Goal: Navigation & Orientation: Locate item on page

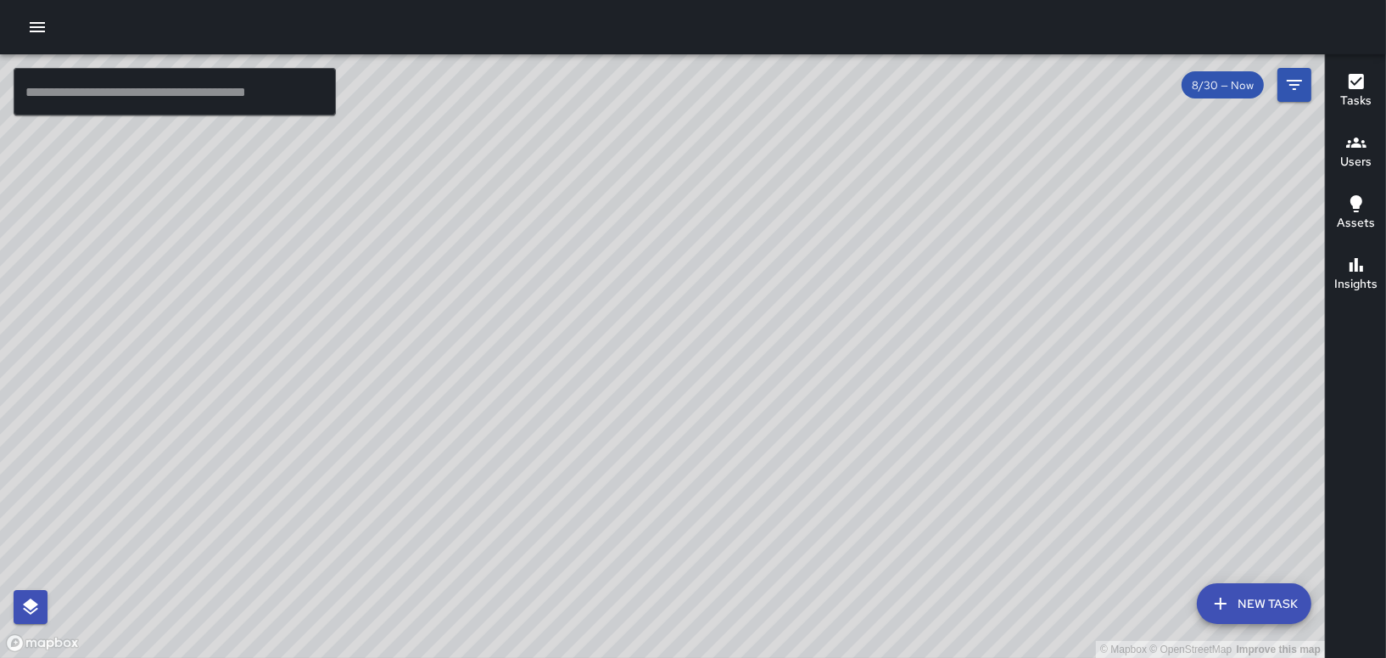
drag, startPoint x: 456, startPoint y: 479, endPoint x: 916, endPoint y: 132, distance: 576.6
click at [916, 132] on div "© Mapbox © OpenStreetMap Improve this map" at bounding box center [662, 355] width 1325 height 603
drag, startPoint x: 725, startPoint y: 181, endPoint x: 988, endPoint y: 620, distance: 511.7
click at [988, 620] on div "© Mapbox © OpenStreetMap Improve this map" at bounding box center [662, 355] width 1325 height 603
drag, startPoint x: 856, startPoint y: 439, endPoint x: 780, endPoint y: -88, distance: 532.4
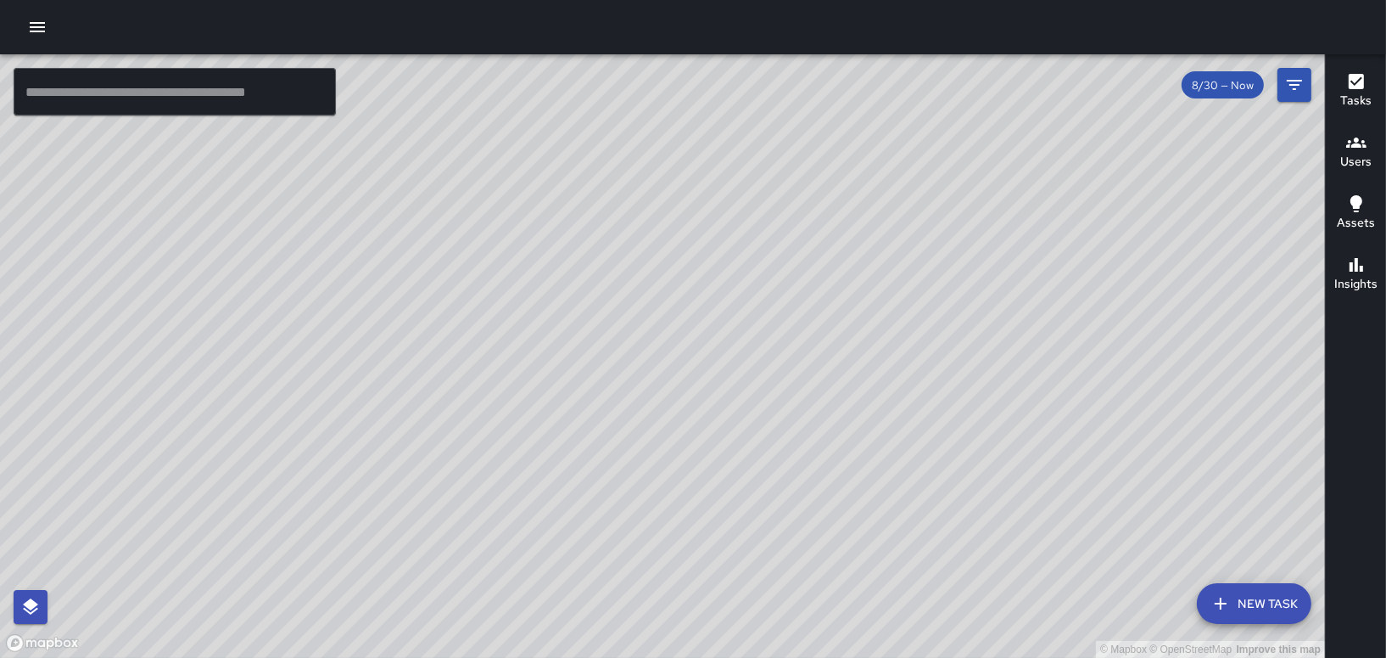
click at [780, 0] on html "© Mapbox © OpenStreetMap Improve this map ​ New Task 8/30 — Now Map Layers Task…" at bounding box center [693, 329] width 1386 height 658
drag, startPoint x: 780, startPoint y: 141, endPoint x: 754, endPoint y: 321, distance: 181.7
click at [754, 321] on div "© Mapbox © OpenStreetMap Improve this map" at bounding box center [662, 355] width 1325 height 603
drag, startPoint x: 663, startPoint y: 161, endPoint x: 814, endPoint y: 111, distance: 159.9
click at [804, 50] on div "© Mapbox © OpenStreetMap Improve this map ​ New Task 8/30 — Now Map Layers Task…" at bounding box center [693, 329] width 1386 height 658
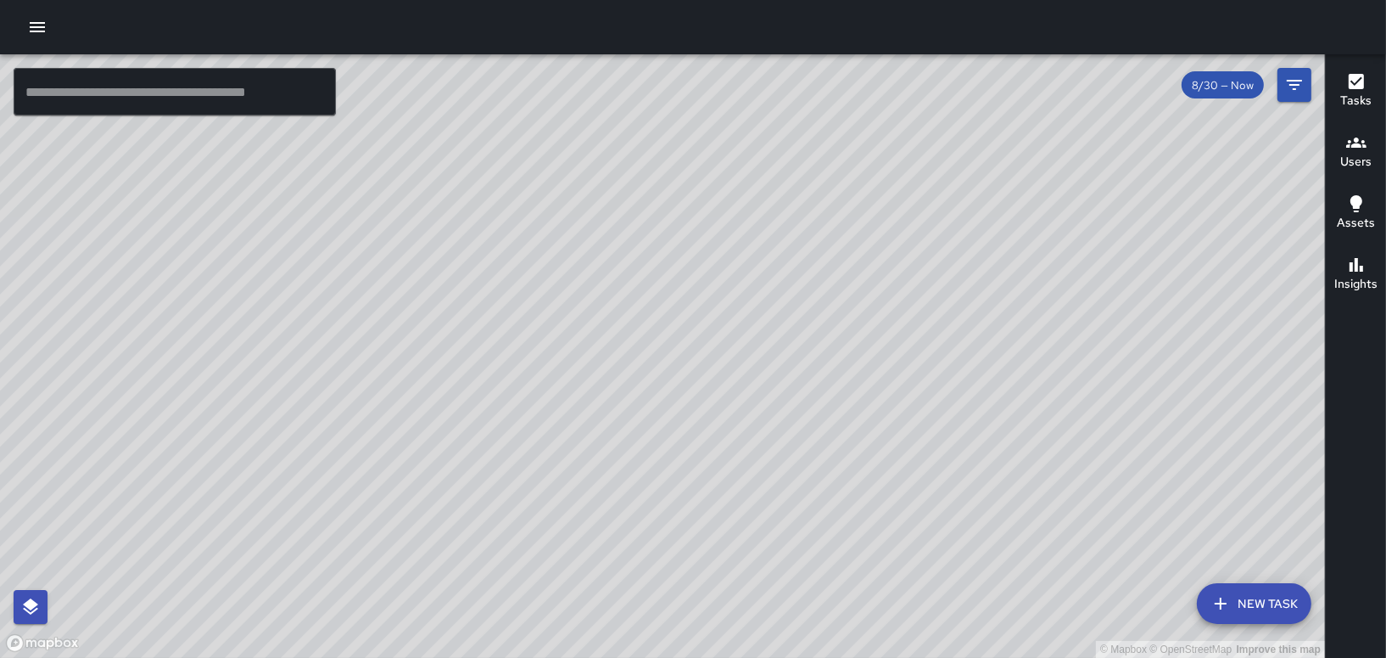
drag, startPoint x: 931, startPoint y: 475, endPoint x: 724, endPoint y: 81, distance: 445.5
click at [741, 136] on div "© Mapbox © OpenStreetMap Improve this map" at bounding box center [662, 355] width 1325 height 603
drag, startPoint x: 792, startPoint y: 260, endPoint x: 757, endPoint y: 365, distance: 111.1
click at [757, 365] on div "© Mapbox © OpenStreetMap Improve this map" at bounding box center [662, 355] width 1325 height 603
drag, startPoint x: 1044, startPoint y: 563, endPoint x: 1032, endPoint y: 225, distance: 337.9
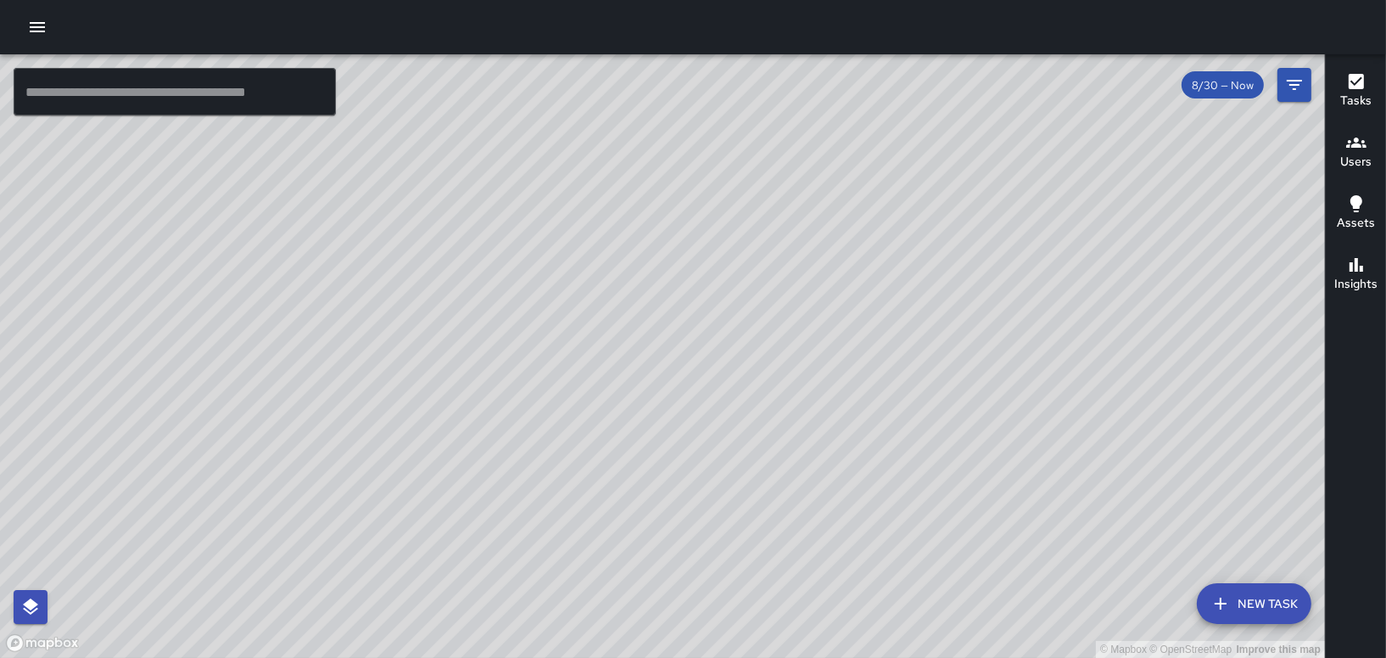
click at [1031, 227] on div "© Mapbox © OpenStreetMap Improve this map" at bounding box center [662, 355] width 1325 height 603
drag, startPoint x: 1254, startPoint y: 311, endPoint x: 842, endPoint y: 583, distance: 493.5
click at [842, 583] on div "© Mapbox © OpenStreetMap Improve this map" at bounding box center [662, 355] width 1325 height 603
drag, startPoint x: 770, startPoint y: 515, endPoint x: 863, endPoint y: 457, distance: 109.0
click at [863, 457] on div "© Mapbox © OpenStreetMap Improve this map" at bounding box center [662, 355] width 1325 height 603
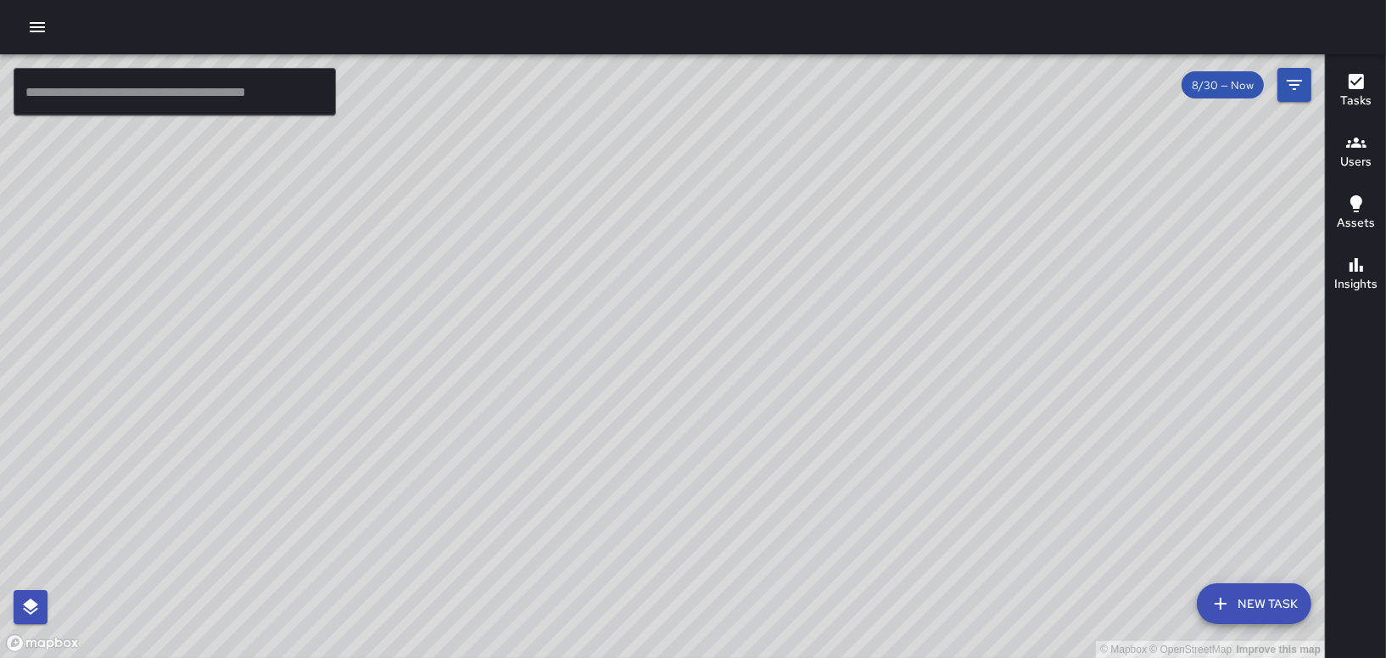
drag, startPoint x: 1065, startPoint y: 460, endPoint x: 772, endPoint y: 550, distance: 306.2
click at [773, 549] on div "© Mapbox © OpenStreetMap Improve this map" at bounding box center [662, 355] width 1325 height 603
drag, startPoint x: 842, startPoint y: 474, endPoint x: 709, endPoint y: 624, distance: 199.5
click at [709, 624] on div "© Mapbox © OpenStreetMap Improve this map" at bounding box center [662, 355] width 1325 height 603
drag, startPoint x: 759, startPoint y: 550, endPoint x: 922, endPoint y: 517, distance: 166.2
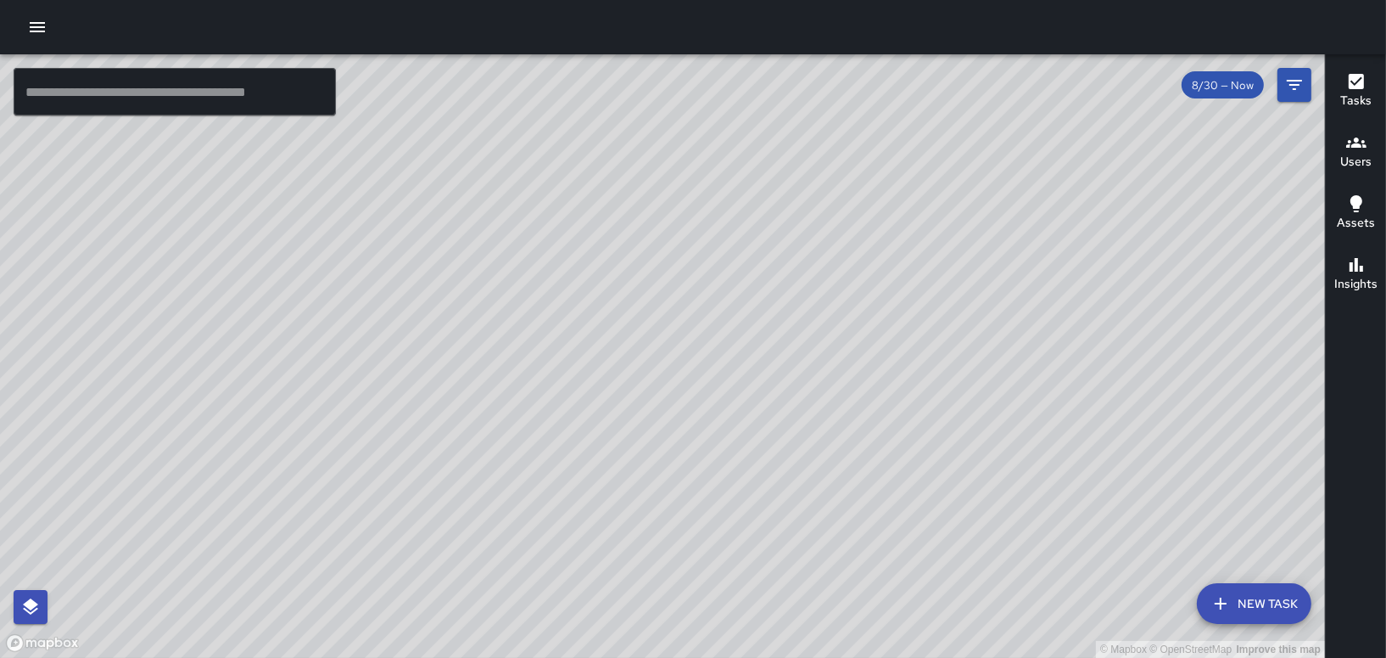
click at [917, 520] on div "© Mapbox © OpenStreetMap Improve this map" at bounding box center [662, 355] width 1325 height 603
drag, startPoint x: 780, startPoint y: 564, endPoint x: 881, endPoint y: 506, distance: 116.7
click at [876, 508] on div "© Mapbox © OpenStreetMap Improve this map" at bounding box center [662, 355] width 1325 height 603
drag, startPoint x: 801, startPoint y: 570, endPoint x: 914, endPoint y: 426, distance: 183.1
click at [910, 443] on div "© Mapbox © OpenStreetMap Improve this map" at bounding box center [662, 355] width 1325 height 603
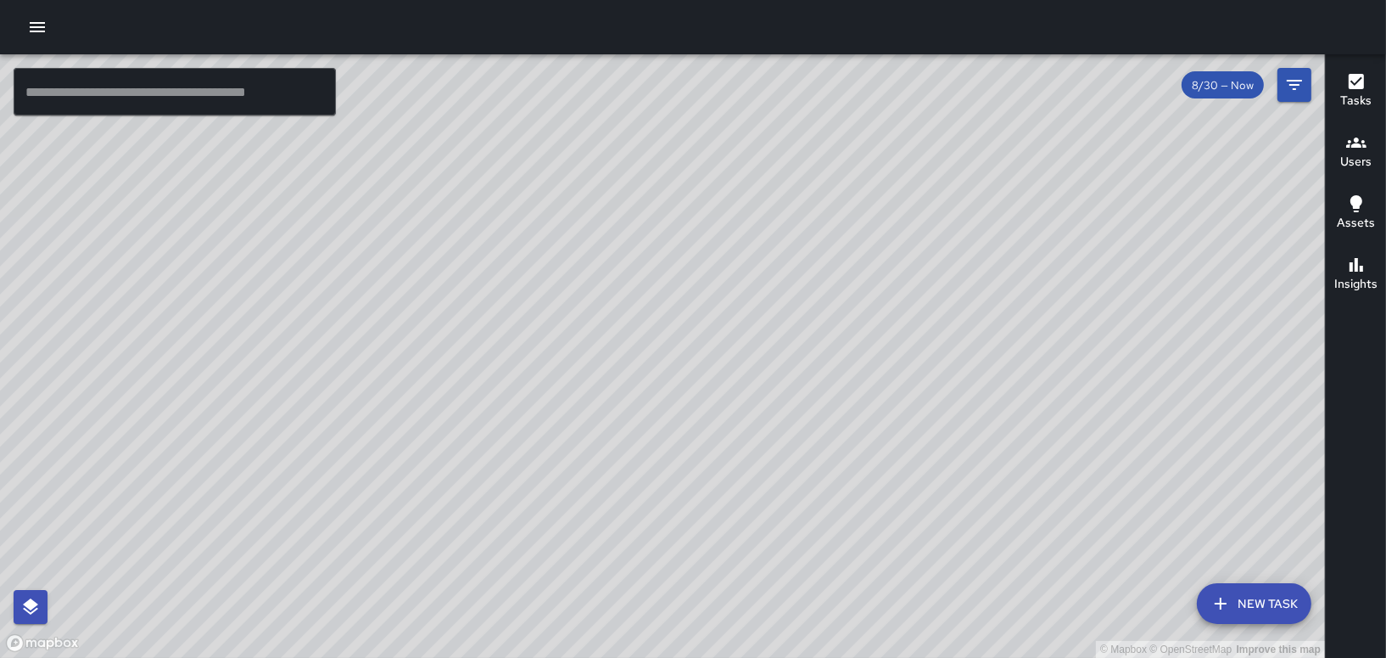
drag, startPoint x: 837, startPoint y: 501, endPoint x: 820, endPoint y: 445, distance: 57.7
click at [820, 445] on div "© Mapbox © OpenStreetMap Improve this map" at bounding box center [662, 355] width 1325 height 603
drag, startPoint x: 975, startPoint y: 355, endPoint x: 829, endPoint y: 451, distance: 174.1
click at [831, 449] on div "© Mapbox © OpenStreetMap Improve this map" at bounding box center [662, 355] width 1325 height 603
drag, startPoint x: 1128, startPoint y: 240, endPoint x: 902, endPoint y: 448, distance: 307.4
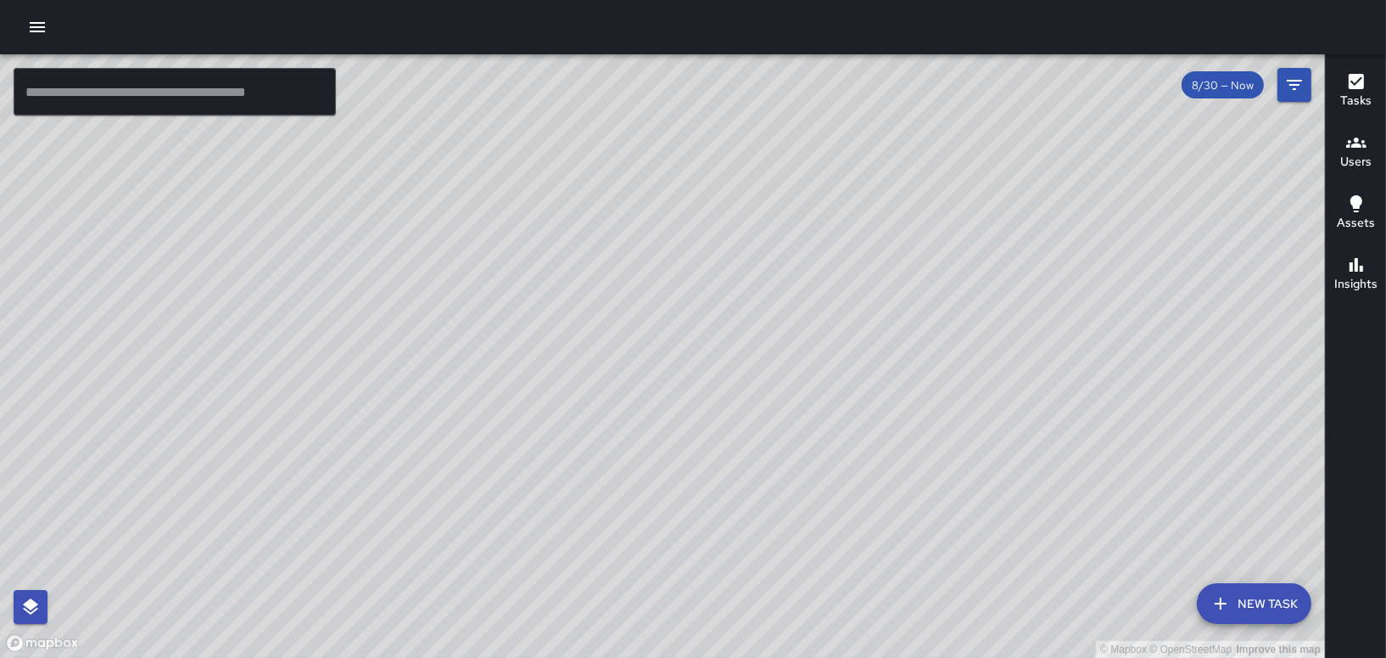
click at [944, 417] on div "© Mapbox © OpenStreetMap Improve this map" at bounding box center [662, 355] width 1325 height 603
drag, startPoint x: 975, startPoint y: 304, endPoint x: 884, endPoint y: 406, distance: 137.0
click at [884, 406] on div "© Mapbox © OpenStreetMap Improve this map" at bounding box center [662, 355] width 1325 height 603
drag, startPoint x: 1013, startPoint y: 281, endPoint x: 904, endPoint y: 454, distance: 204.3
click at [904, 454] on div "© Mapbox © OpenStreetMap Improve this map" at bounding box center [662, 355] width 1325 height 603
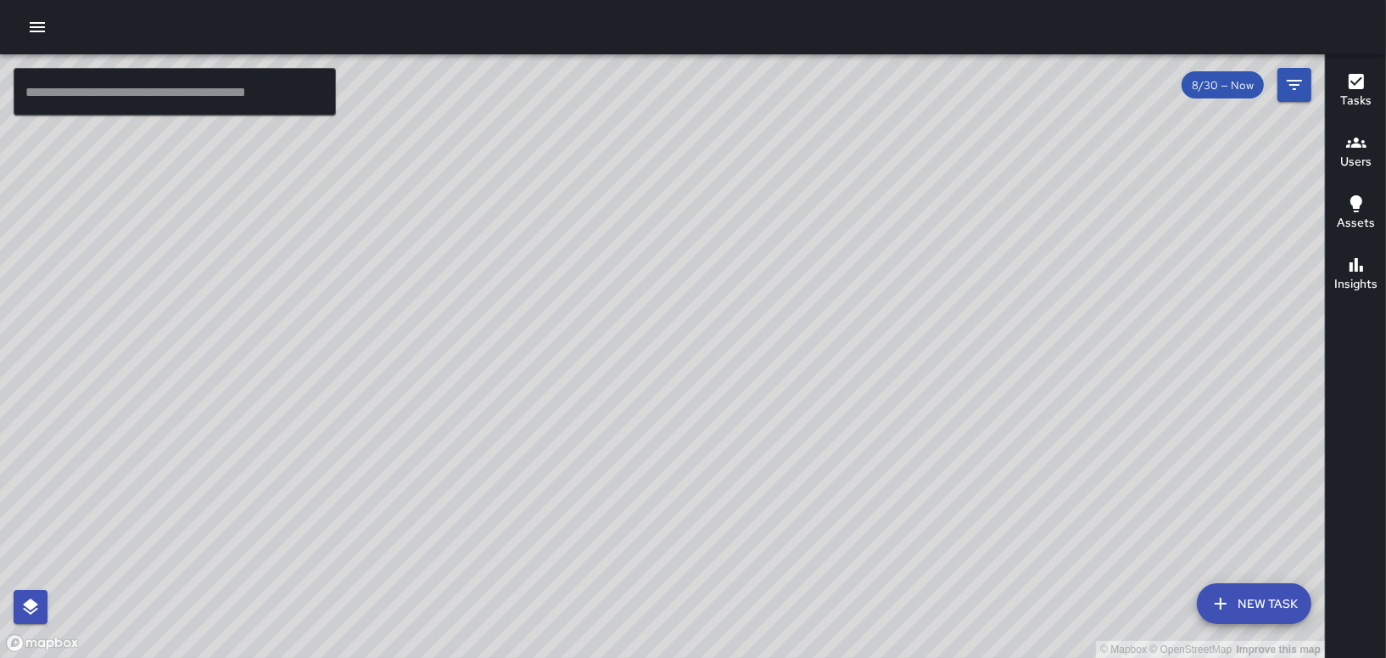
drag, startPoint x: 775, startPoint y: 414, endPoint x: 773, endPoint y: 393, distance: 21.3
click at [773, 393] on div "© Mapbox © OpenStreetMap Improve this map" at bounding box center [662, 355] width 1325 height 603
drag, startPoint x: 770, startPoint y: 406, endPoint x: 701, endPoint y: 501, distance: 117.8
click at [701, 501] on div "© Mapbox © OpenStreetMap Improve this map" at bounding box center [662, 355] width 1325 height 603
drag, startPoint x: 675, startPoint y: 501, endPoint x: 751, endPoint y: 444, distance: 95.2
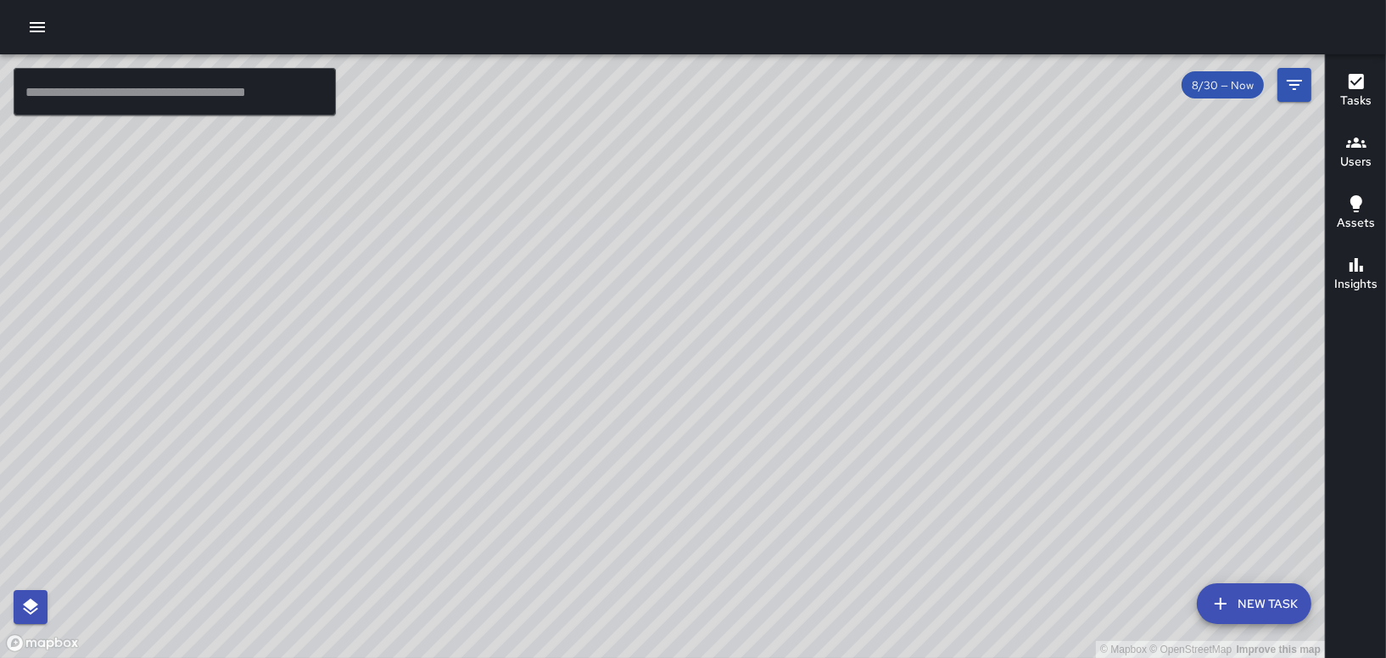
click at [747, 445] on div "© Mapbox © OpenStreetMap Improve this map" at bounding box center [662, 355] width 1325 height 603
drag, startPoint x: 710, startPoint y: 502, endPoint x: 976, endPoint y: 311, distance: 327.5
click at [976, 311] on div "© Mapbox © OpenStreetMap Improve this map" at bounding box center [662, 355] width 1325 height 603
drag, startPoint x: 764, startPoint y: 531, endPoint x: 945, endPoint y: 372, distance: 241.1
click at [944, 372] on div "© Mapbox © OpenStreetMap Improve this map" at bounding box center [662, 355] width 1325 height 603
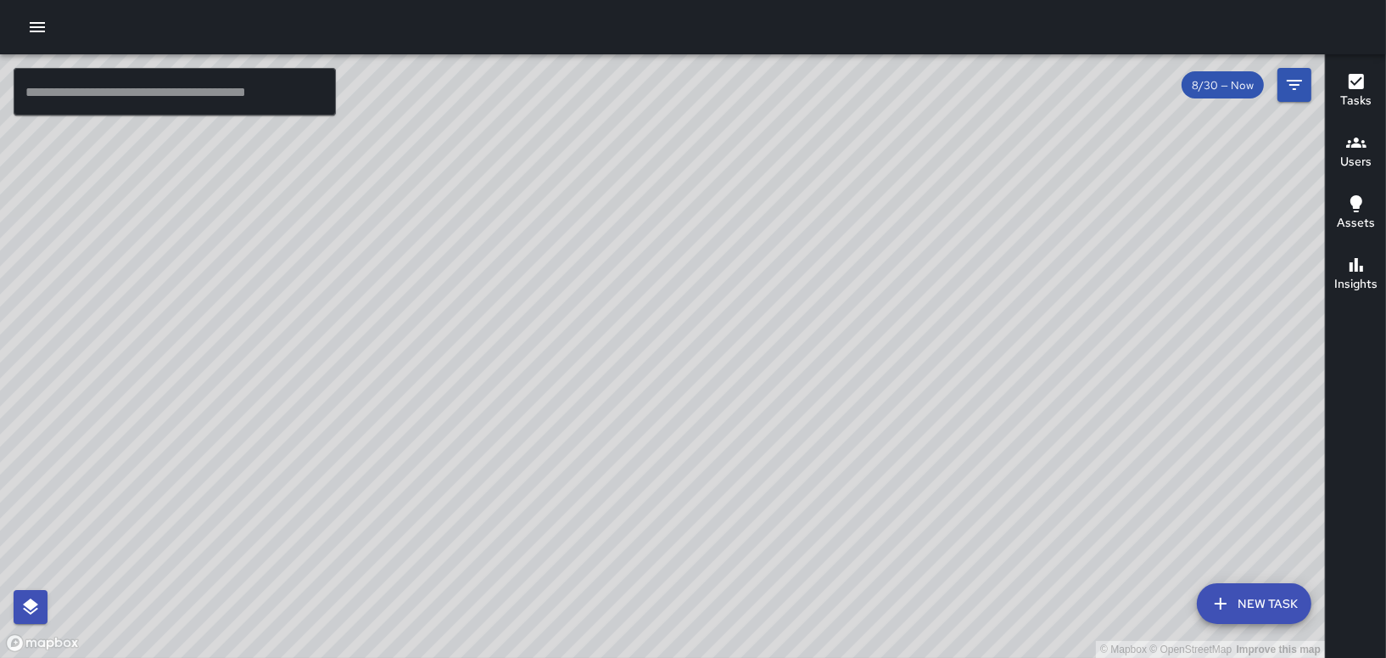
drag, startPoint x: 722, startPoint y: 535, endPoint x: 921, endPoint y: 363, distance: 262.3
click at [921, 363] on div "© Mapbox © OpenStreetMap Improve this map" at bounding box center [662, 355] width 1325 height 603
drag, startPoint x: 810, startPoint y: 495, endPoint x: 939, endPoint y: 389, distance: 167.0
click at [939, 389] on div "© Mapbox © OpenStreetMap Improve this map" at bounding box center [662, 355] width 1325 height 603
drag, startPoint x: 817, startPoint y: 498, endPoint x: 901, endPoint y: 400, distance: 128.7
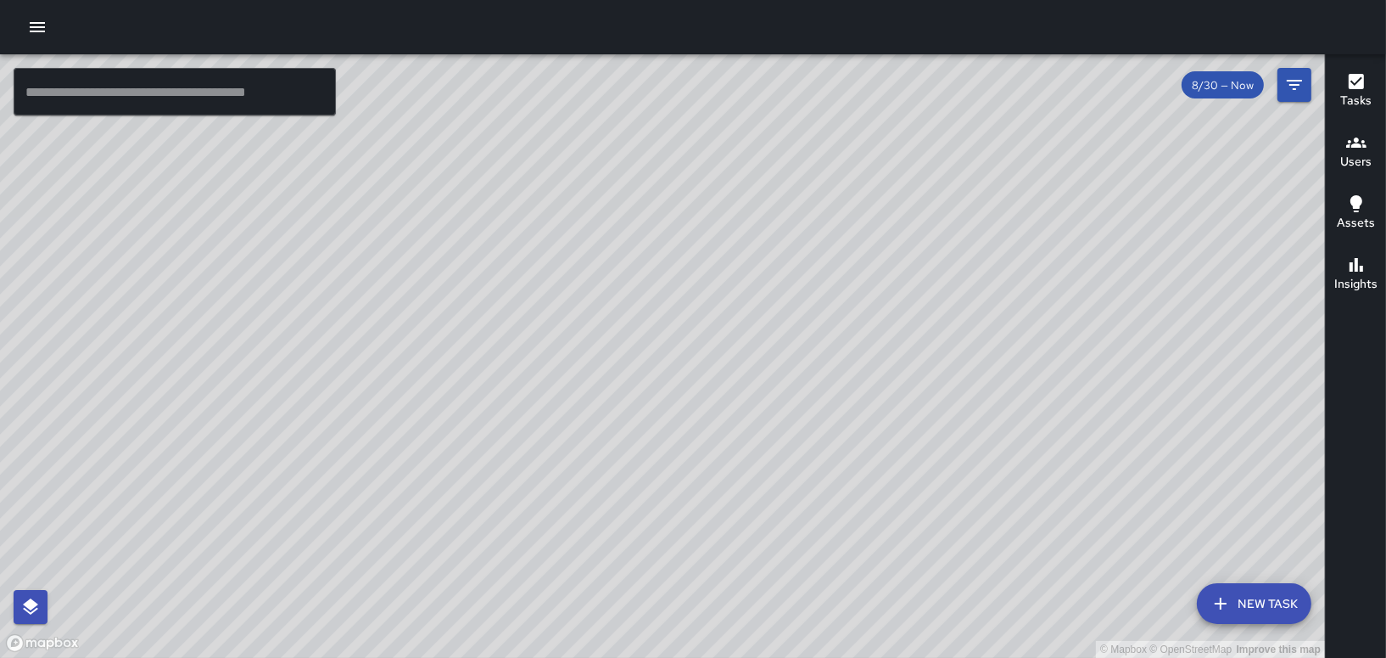
click at [901, 400] on div "© Mapbox © OpenStreetMap Improve this map" at bounding box center [662, 355] width 1325 height 603
drag, startPoint x: 1100, startPoint y: 272, endPoint x: 887, endPoint y: 445, distance: 273.2
click at [928, 498] on div "© Mapbox © OpenStreetMap Improve this map" at bounding box center [662, 355] width 1325 height 603
drag, startPoint x: 1098, startPoint y: 278, endPoint x: 789, endPoint y: 518, distance: 391.2
click at [716, 621] on div "© Mapbox © OpenStreetMap Improve this map" at bounding box center [662, 355] width 1325 height 603
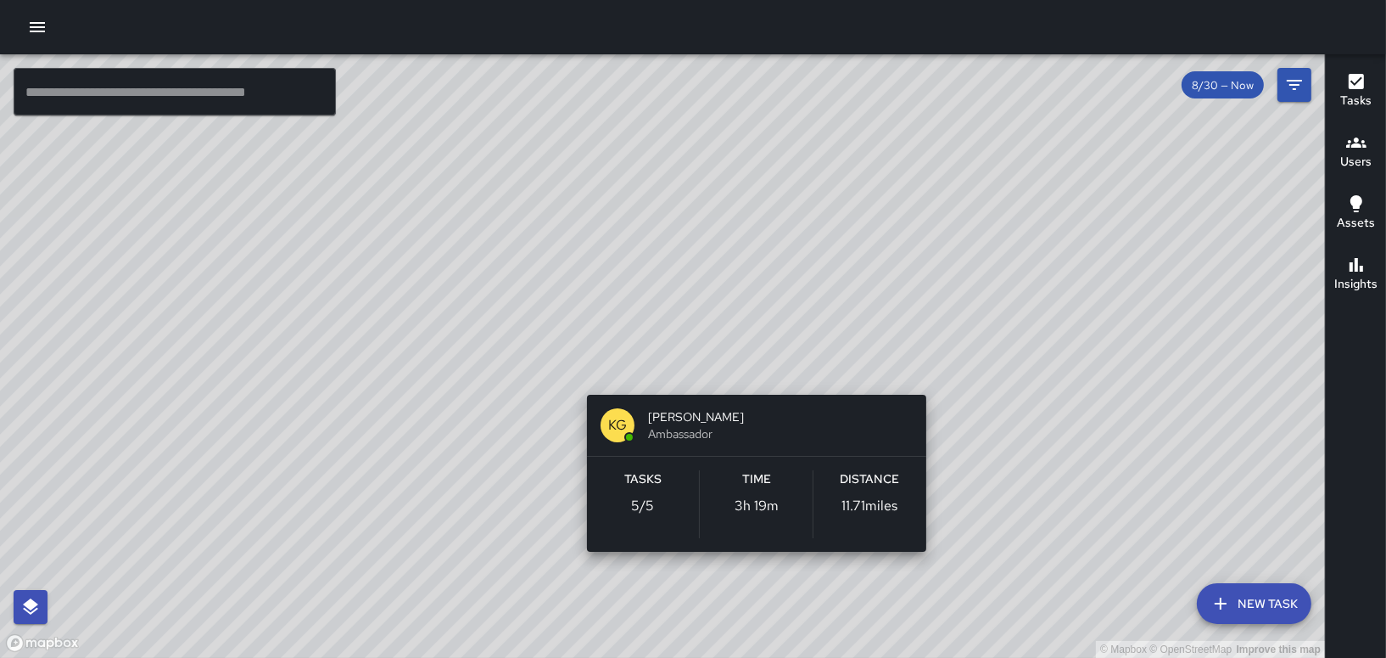
drag, startPoint x: 1011, startPoint y: 311, endPoint x: 918, endPoint y: 386, distance: 119.5
click at [736, 575] on div "© Mapbox © OpenStreetMap Improve this map KG [PERSON_NAME] Ambassador Tasks 5 /…" at bounding box center [662, 355] width 1325 height 603
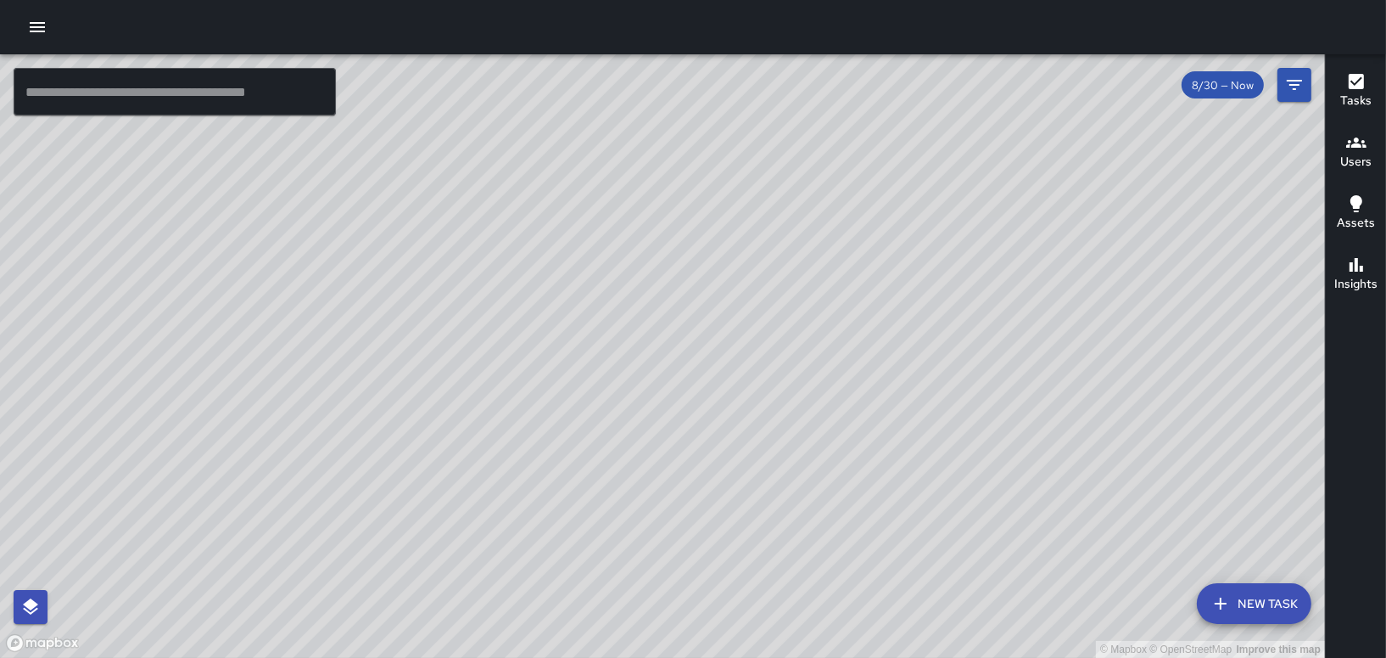
drag, startPoint x: 625, startPoint y: 389, endPoint x: 625, endPoint y: 283, distance: 106.9
click at [625, 295] on div "© Mapbox © OpenStreetMap Improve this map" at bounding box center [662, 355] width 1325 height 603
drag, startPoint x: 725, startPoint y: 435, endPoint x: 735, endPoint y: 520, distance: 85.5
click at [731, 524] on div "© Mapbox © OpenStreetMap Improve this map" at bounding box center [662, 355] width 1325 height 603
drag, startPoint x: 742, startPoint y: 355, endPoint x: 576, endPoint y: 211, distance: 220.1
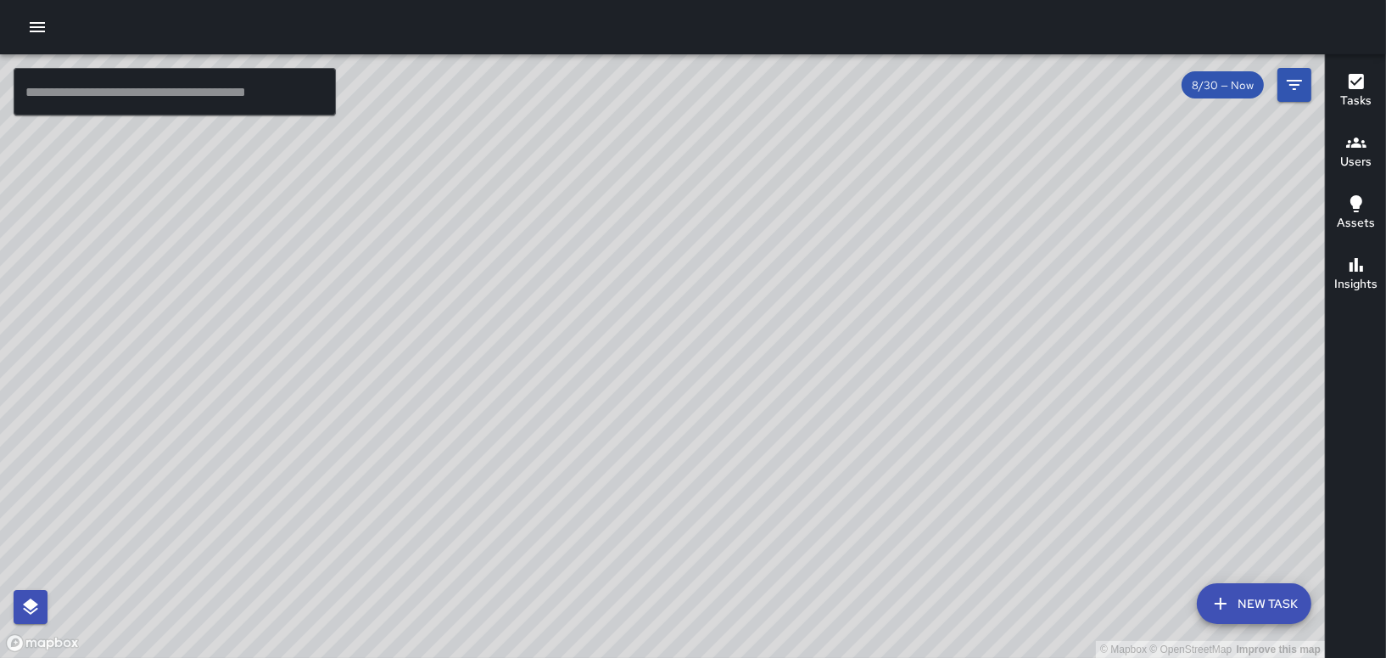
click at [583, 233] on div "© Mapbox © OpenStreetMap Improve this map" at bounding box center [662, 355] width 1325 height 603
drag, startPoint x: 690, startPoint y: 247, endPoint x: 366, endPoint y: 464, distance: 390.1
click at [366, 464] on div "© Mapbox © OpenStreetMap Improve this map" at bounding box center [662, 355] width 1325 height 603
drag, startPoint x: 676, startPoint y: 196, endPoint x: 507, endPoint y: 427, distance: 286.4
click at [507, 427] on div "© Mapbox © OpenStreetMap Improve this map" at bounding box center [662, 355] width 1325 height 603
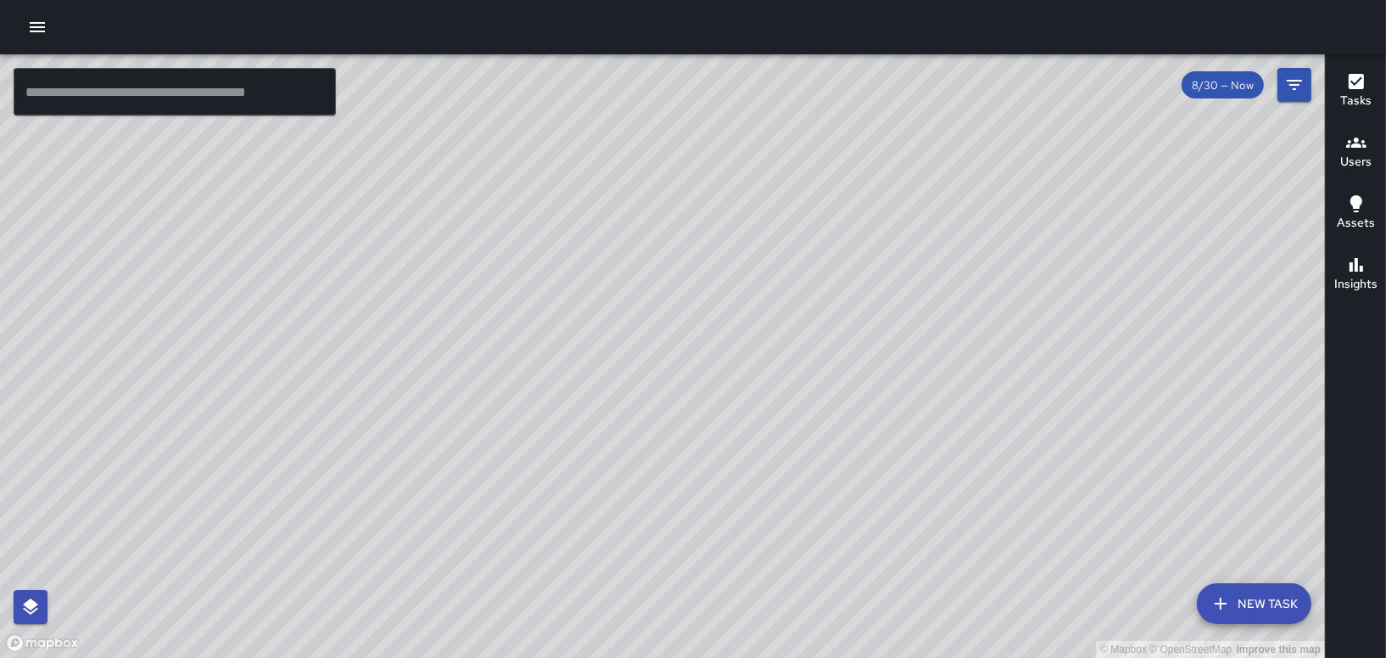
drag, startPoint x: 576, startPoint y: 394, endPoint x: 526, endPoint y: 491, distance: 109.7
click at [526, 491] on div "© Mapbox © OpenStreetMap Improve this map" at bounding box center [662, 355] width 1325 height 603
drag, startPoint x: 478, startPoint y: 429, endPoint x: 534, endPoint y: 394, distance: 66.4
click at [534, 394] on div "© Mapbox © OpenStreetMap Improve this map" at bounding box center [662, 355] width 1325 height 603
drag, startPoint x: 559, startPoint y: 409, endPoint x: 525, endPoint y: 457, distance: 59.1
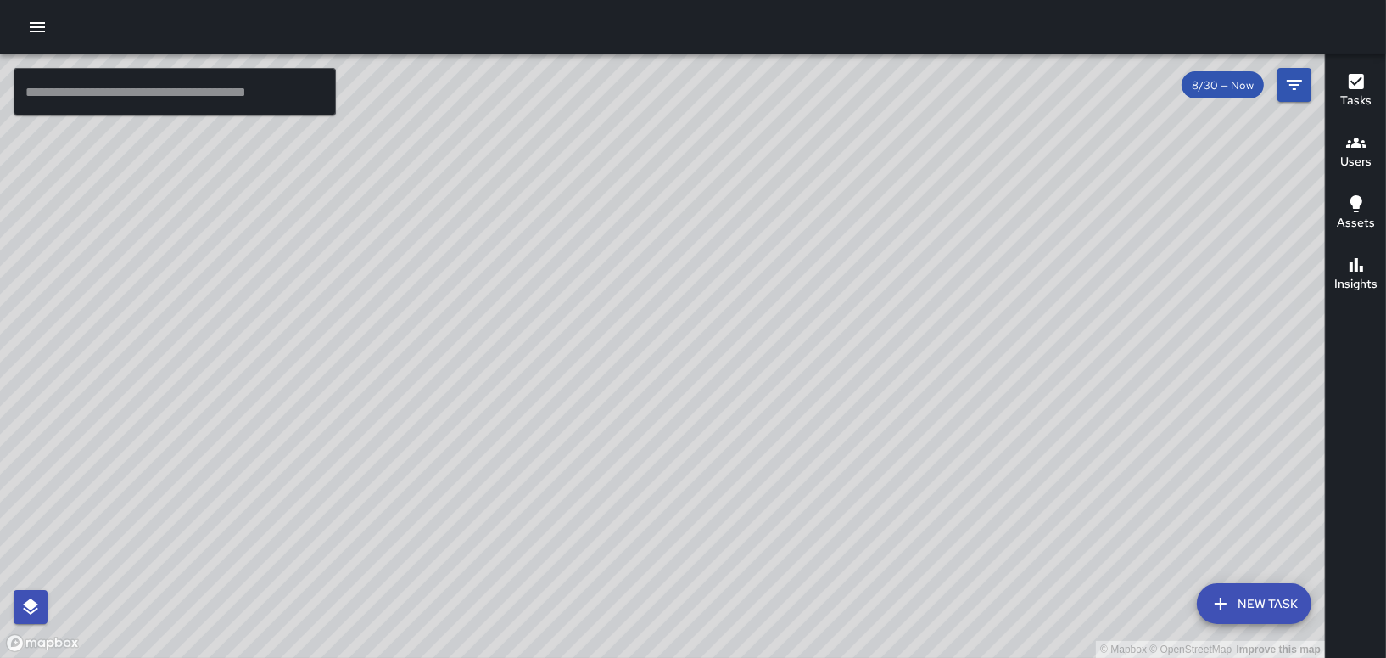
click at [525, 457] on div "© Mapbox © OpenStreetMap Improve this map" at bounding box center [662, 355] width 1325 height 603
drag, startPoint x: 623, startPoint y: 388, endPoint x: 439, endPoint y: 576, distance: 262.8
click at [439, 576] on div "© Mapbox © OpenStreetMap Improve this map" at bounding box center [662, 355] width 1325 height 603
drag, startPoint x: 635, startPoint y: 395, endPoint x: 873, endPoint y: 350, distance: 241.8
click at [859, 361] on div "© Mapbox © OpenStreetMap Improve this map" at bounding box center [662, 355] width 1325 height 603
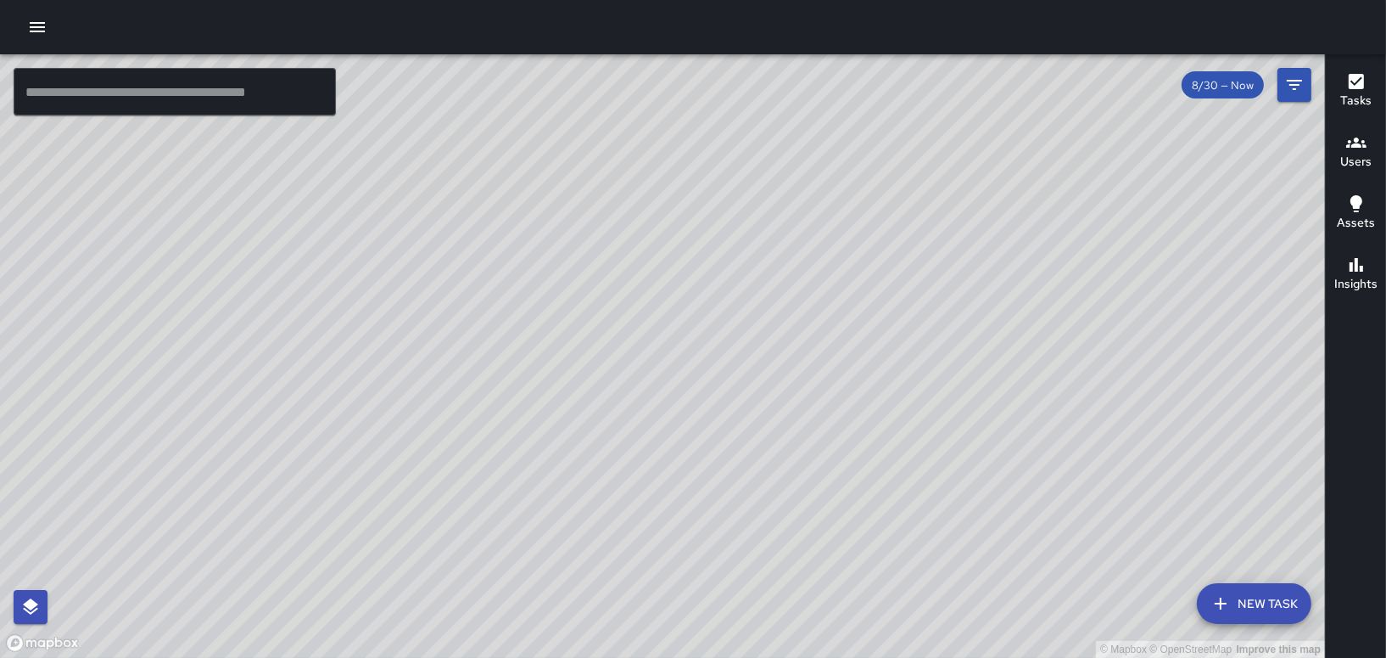
drag, startPoint x: 632, startPoint y: 459, endPoint x: 788, endPoint y: 430, distance: 158.8
click at [788, 430] on div "© Mapbox © OpenStreetMap Improve this map" at bounding box center [662, 355] width 1325 height 603
drag, startPoint x: 581, startPoint y: 391, endPoint x: 653, endPoint y: 198, distance: 206.4
click at [636, 241] on div "© Mapbox © OpenStreetMap Improve this map" at bounding box center [662, 355] width 1325 height 603
